Goal: Book appointment/travel/reservation

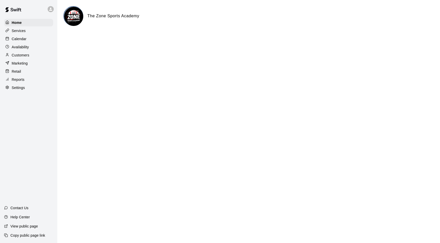
click at [28, 42] on div "Calendar" at bounding box center [28, 39] width 49 height 8
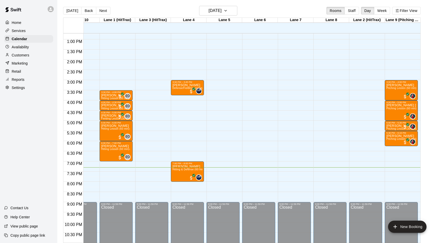
scroll to position [0, 20]
click at [227, 10] on icon "button" at bounding box center [225, 11] width 4 height 6
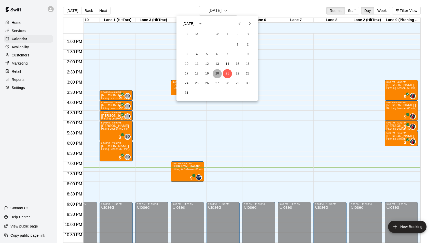
click at [217, 73] on button "20" at bounding box center [216, 73] width 9 height 9
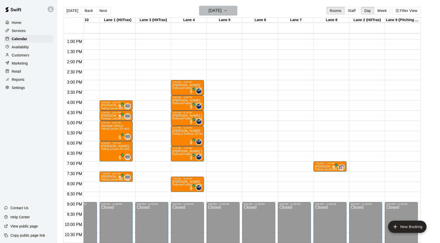
click at [226, 11] on icon "button" at bounding box center [225, 10] width 2 height 1
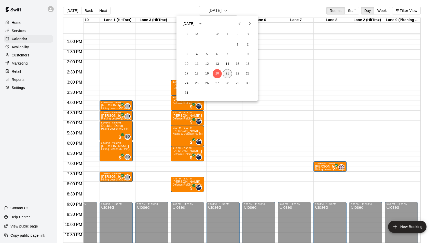
click at [226, 73] on button "21" at bounding box center [227, 73] width 9 height 9
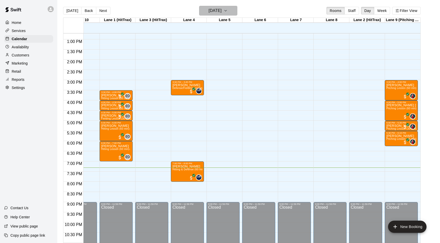
click at [227, 8] on icon "button" at bounding box center [225, 11] width 4 height 6
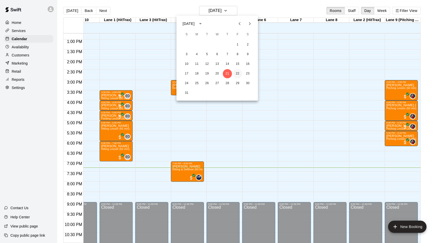
click at [238, 78] on button "22" at bounding box center [237, 73] width 9 height 9
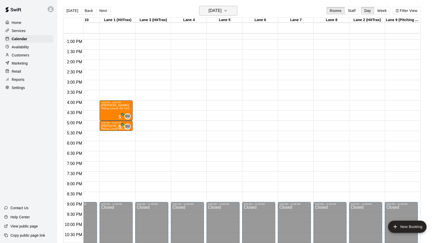
click at [227, 10] on icon "button" at bounding box center [225, 11] width 4 height 6
click at [216, 73] on button "20" at bounding box center [216, 73] width 9 height 9
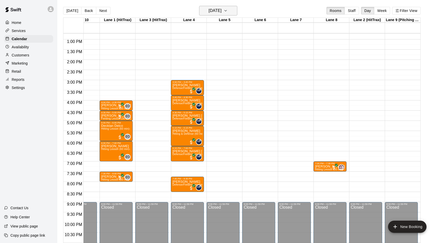
click at [227, 10] on icon "button" at bounding box center [225, 11] width 4 height 6
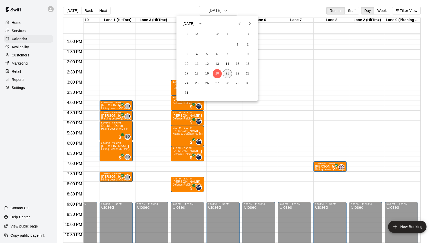
click at [228, 75] on button "21" at bounding box center [227, 73] width 9 height 9
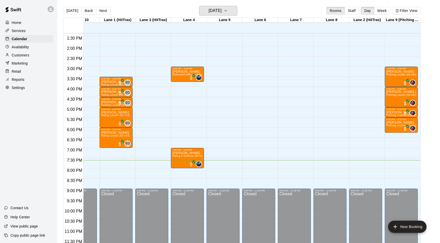
scroll to position [0, 19]
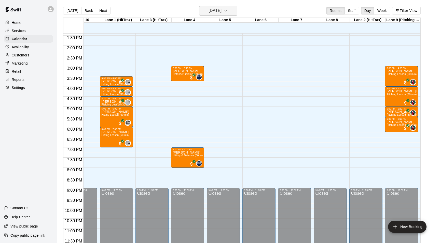
click at [227, 9] on icon "button" at bounding box center [225, 11] width 4 height 6
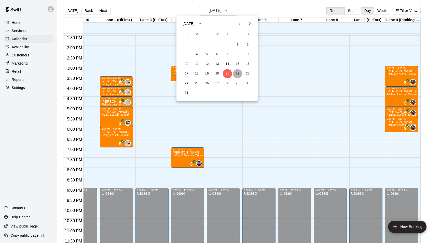
click at [236, 73] on button "22" at bounding box center [237, 73] width 9 height 9
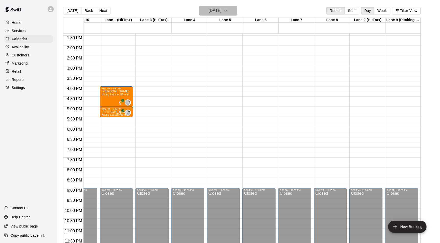
click at [227, 11] on icon "button" at bounding box center [225, 11] width 4 height 6
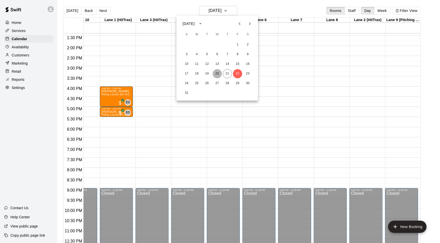
click at [220, 72] on button "20" at bounding box center [216, 73] width 9 height 9
